Goal: Information Seeking & Learning: Learn about a topic

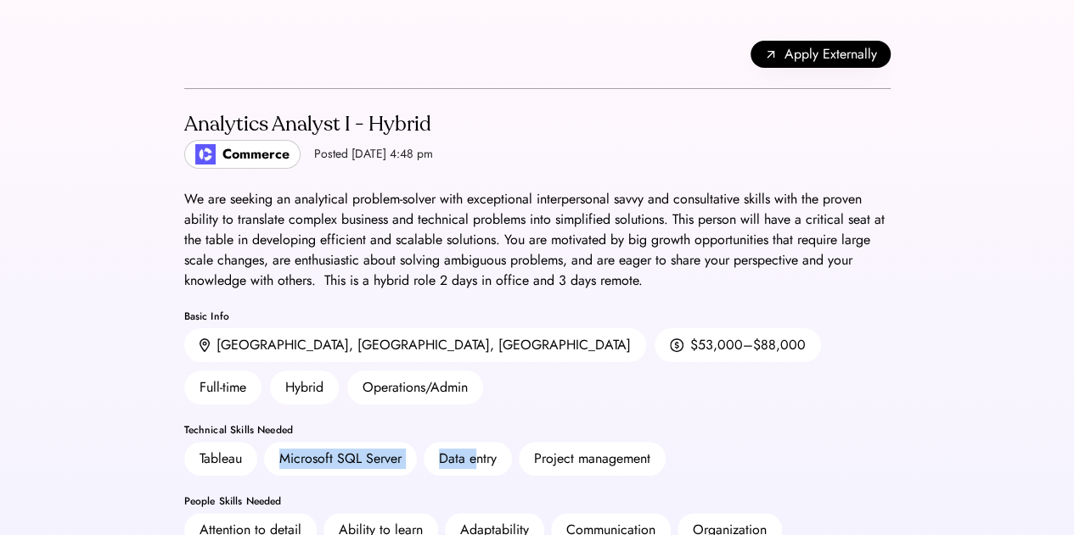
drag, startPoint x: 277, startPoint y: 423, endPoint x: 473, endPoint y: 416, distance: 196.2
click at [473, 442] on div "Tableau Microsoft SQL Server Data entry Project management" at bounding box center [537, 459] width 706 height 34
click at [470, 449] on div "Data entry" at bounding box center [468, 459] width 58 height 20
drag, startPoint x: 438, startPoint y: 337, endPoint x: 491, endPoint y: 339, distance: 52.6
click at [654, 339] on div "$53,000–$88,000" at bounding box center [737, 345] width 166 height 34
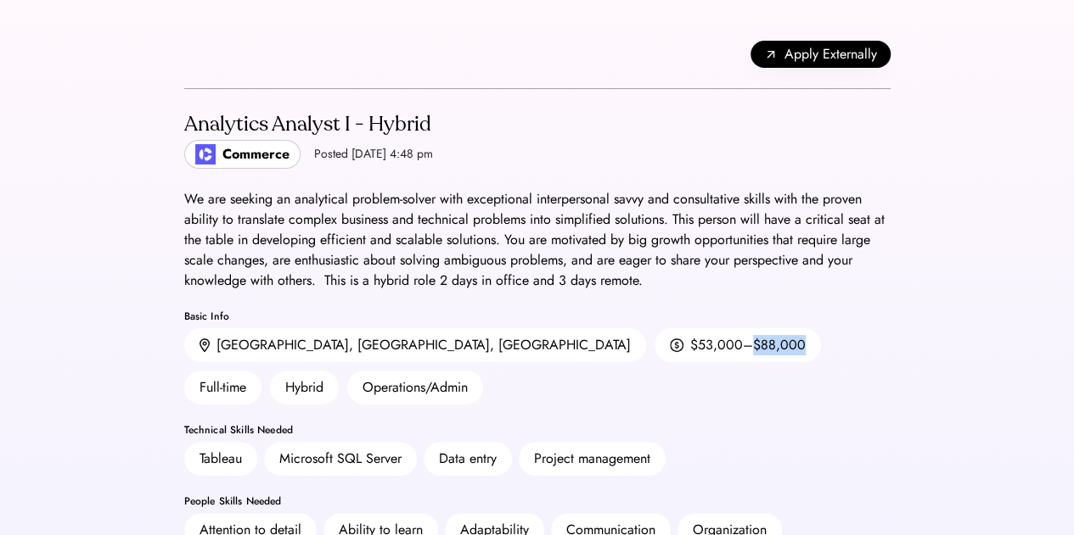
click at [492, 337] on div "[GEOGRAPHIC_DATA], [GEOGRAPHIC_DATA], [GEOGRAPHIC_DATA] $53,000–$88,000 Full-ti…" at bounding box center [537, 366] width 706 height 76
drag, startPoint x: 368, startPoint y: 342, endPoint x: 422, endPoint y: 345, distance: 53.5
click at [690, 345] on div "$53,000–$88,000" at bounding box center [747, 345] width 115 height 20
click at [690, 344] on div "$53,000–$88,000" at bounding box center [747, 345] width 115 height 20
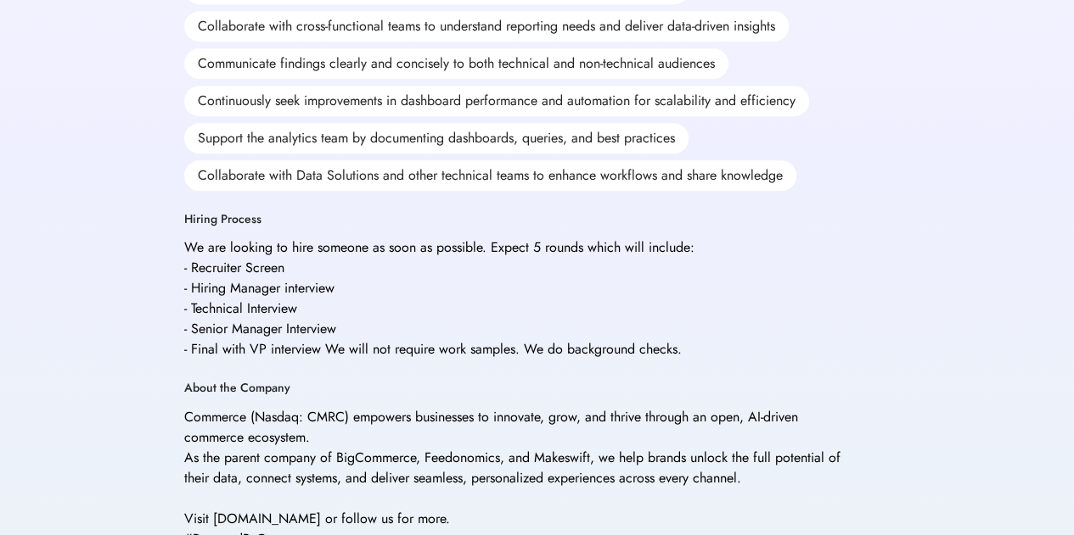
scroll to position [679, 0]
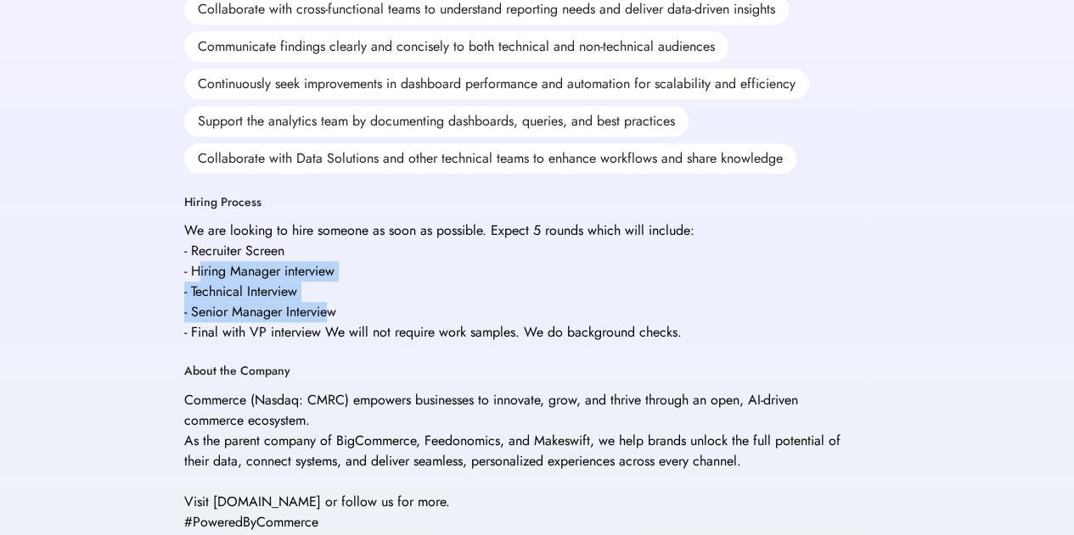
drag, startPoint x: 331, startPoint y: 272, endPoint x: 202, endPoint y: 225, distance: 137.5
click at [202, 225] on div "We are looking to hire someone as soon as possible. Expect 5 rounds which will …" at bounding box center [439, 282] width 510 height 122
click at [269, 261] on div "We are looking to hire someone as soon as possible. Expect 5 rounds which will …" at bounding box center [439, 282] width 510 height 122
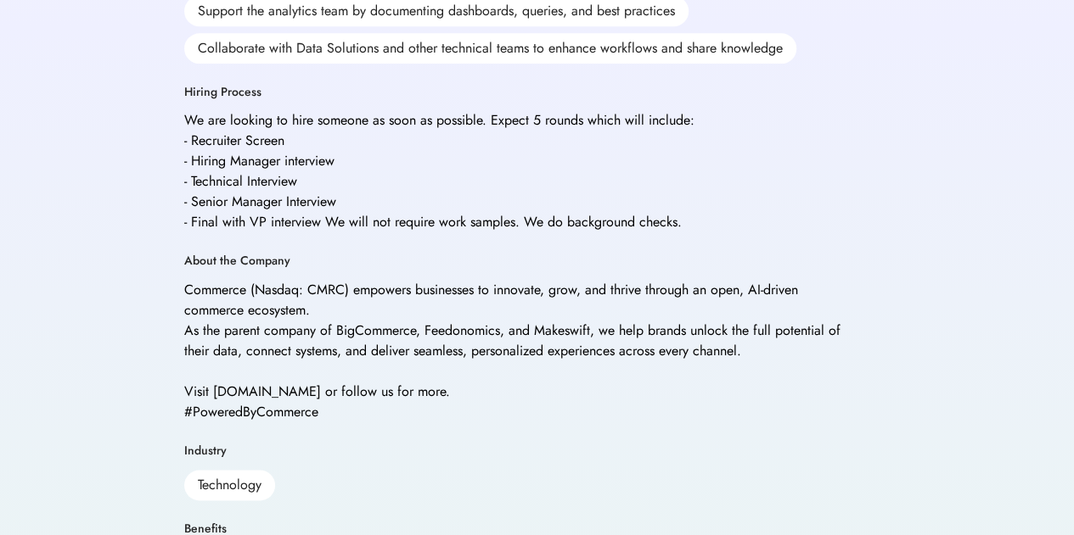
scroll to position [934, 0]
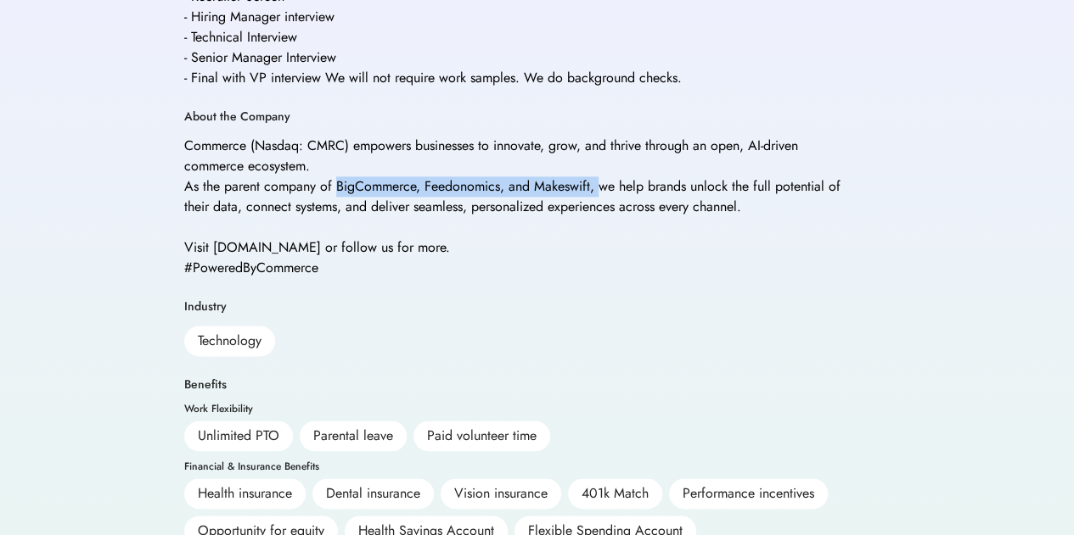
drag, startPoint x: 336, startPoint y: 166, endPoint x: 597, endPoint y: 172, distance: 261.4
click at [597, 172] on div "Commerce (Nasdaq: CMRC) empowers businesses to innovate, grow, and thrive throu…" at bounding box center [515, 207] width 662 height 143
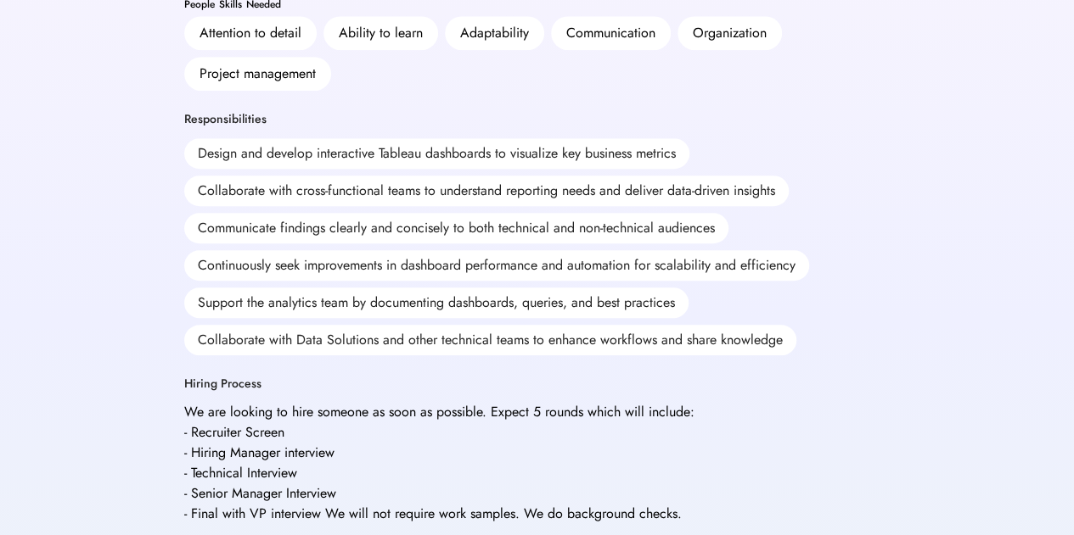
scroll to position [0, 0]
